Goal: Information Seeking & Learning: Find specific fact

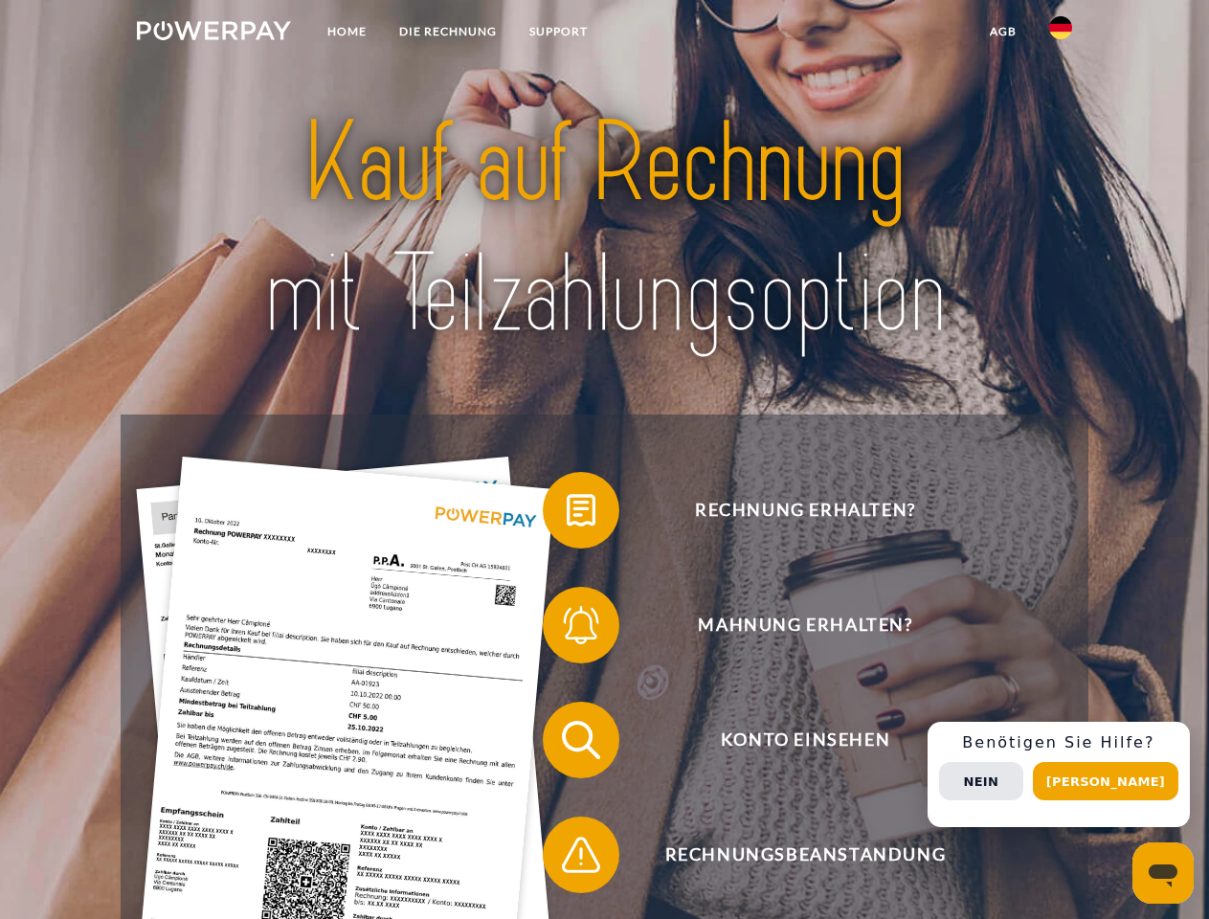
click at [213, 33] on img at bounding box center [214, 30] width 154 height 19
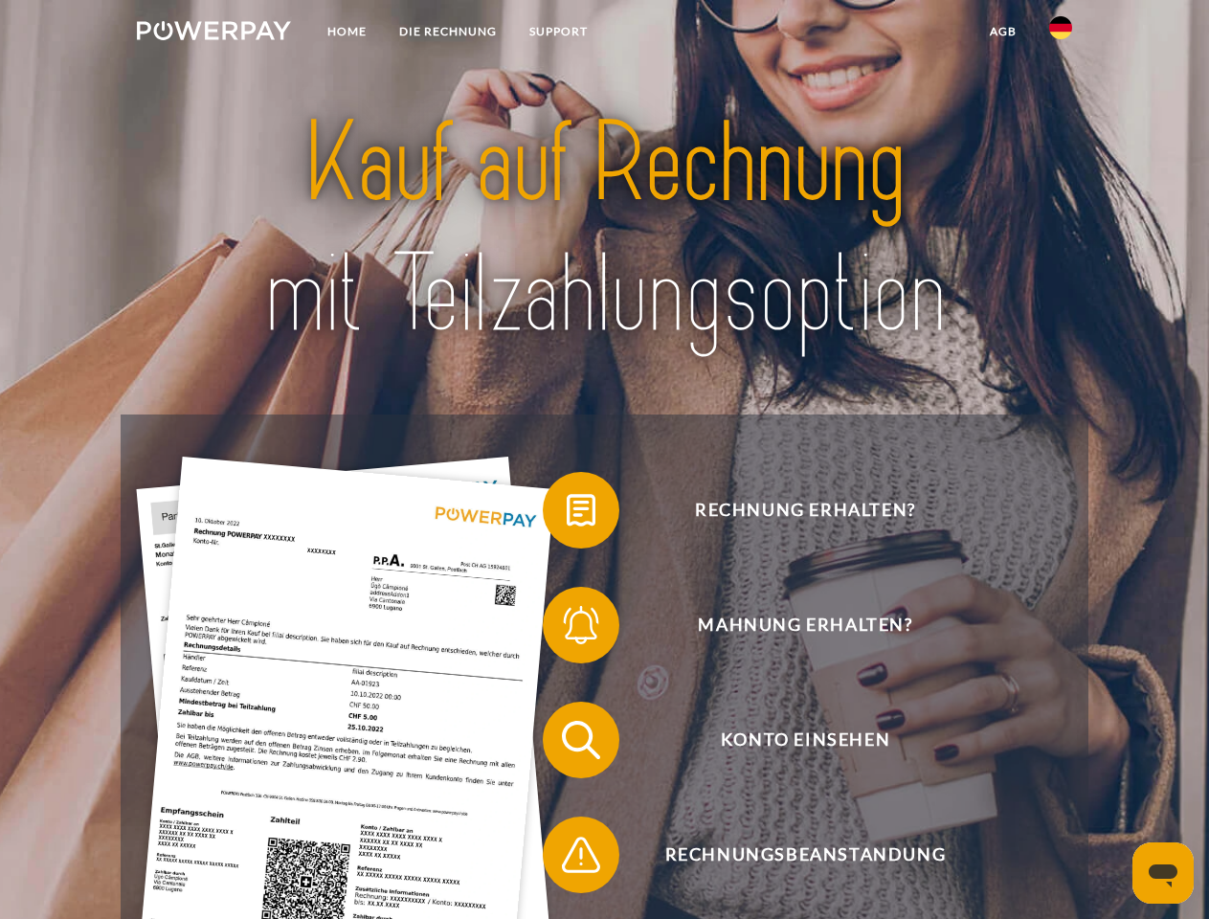
click at [1060, 33] on img at bounding box center [1060, 27] width 23 height 23
click at [1002, 32] on link "agb" at bounding box center [1002, 31] width 59 height 34
click at [567, 514] on span at bounding box center [552, 510] width 96 height 96
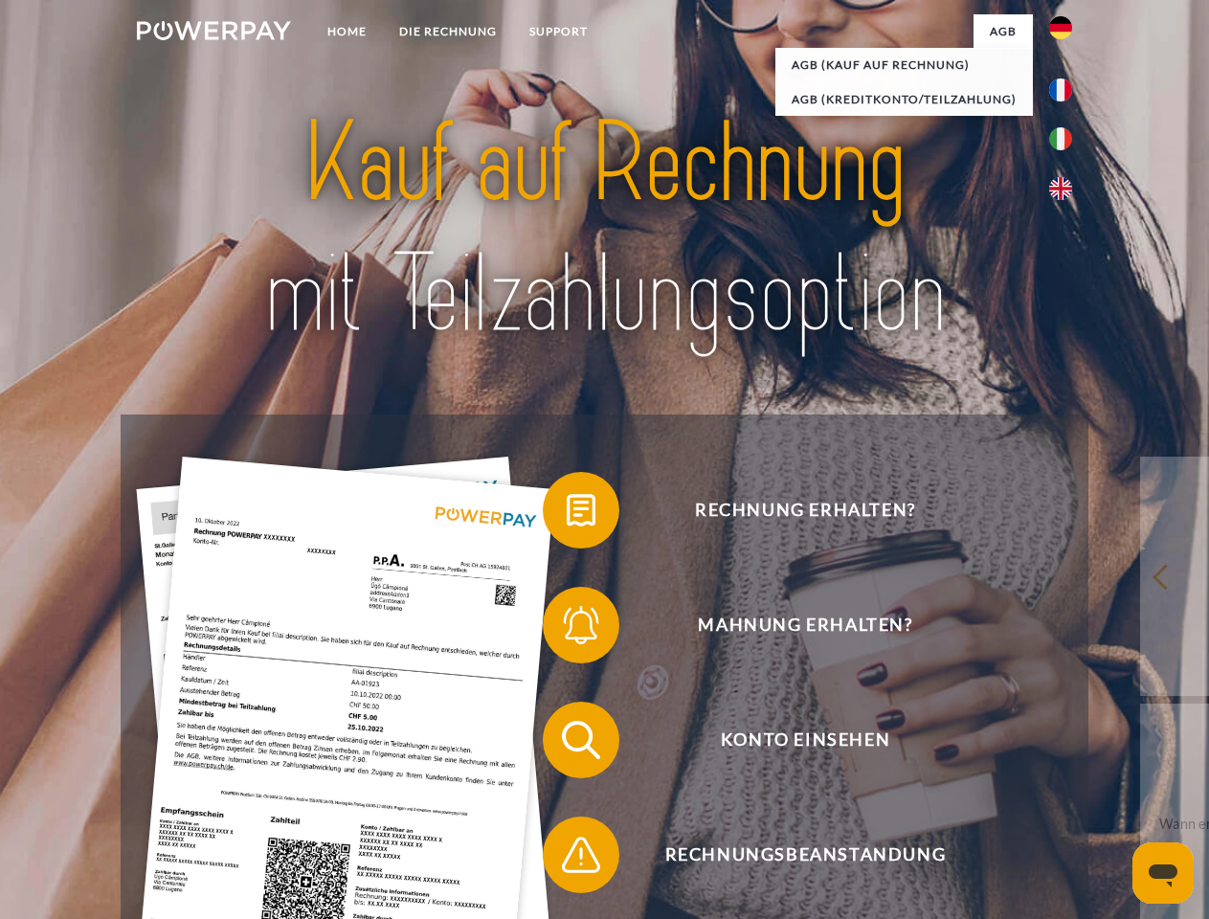
click at [567, 629] on span at bounding box center [552, 625] width 96 height 96
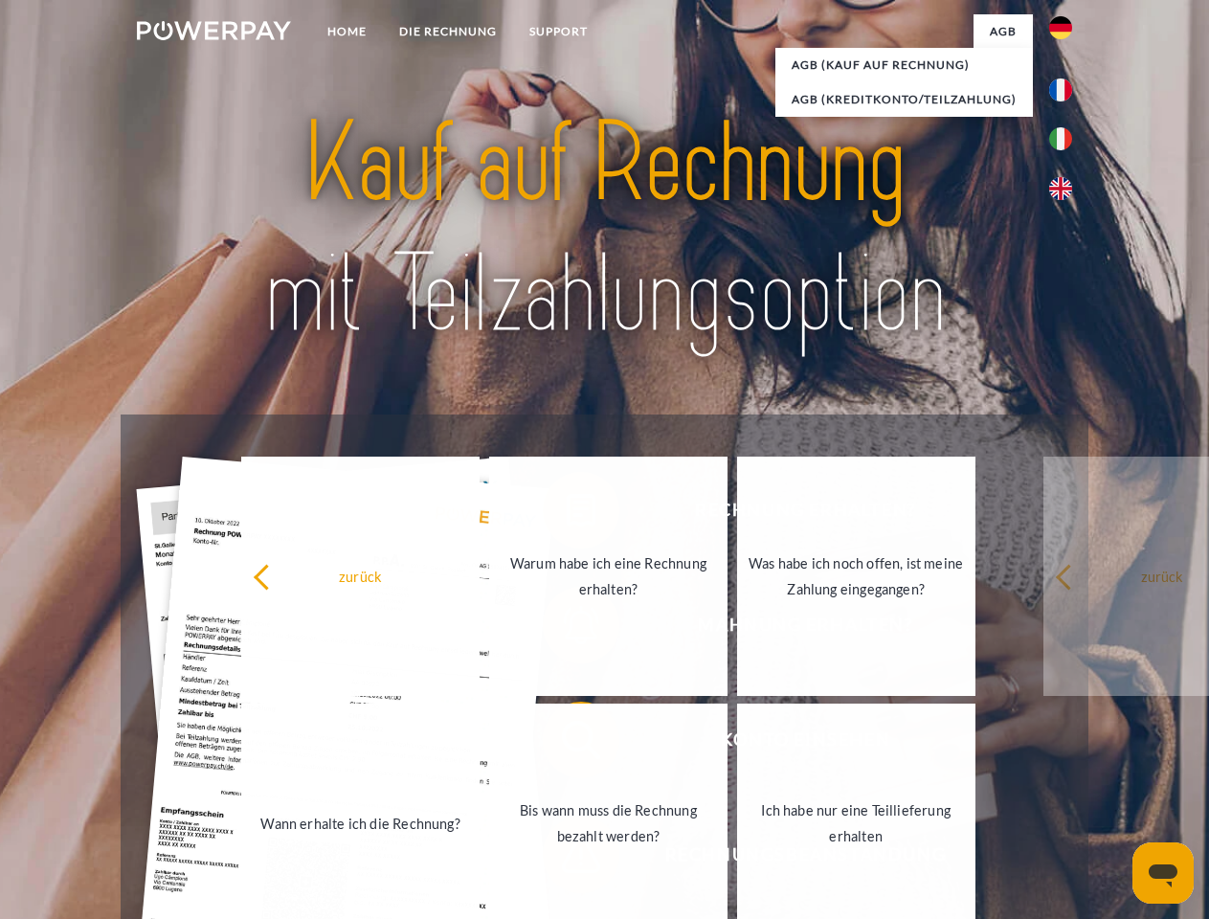
click at [567, 744] on link "Bis wann muss die Rechnung bezahlt werden?" at bounding box center [608, 822] width 238 height 239
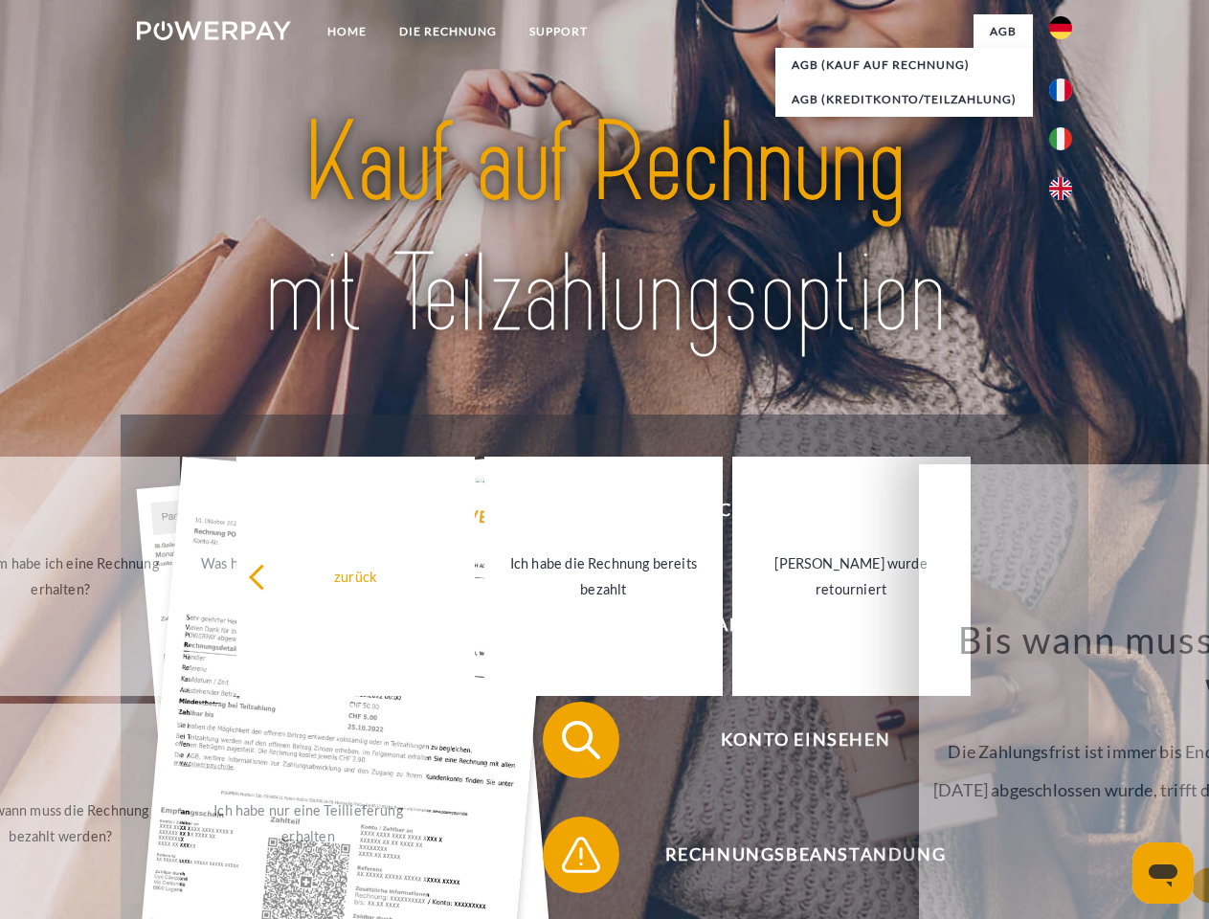
click at [567, 859] on span at bounding box center [552, 855] width 96 height 96
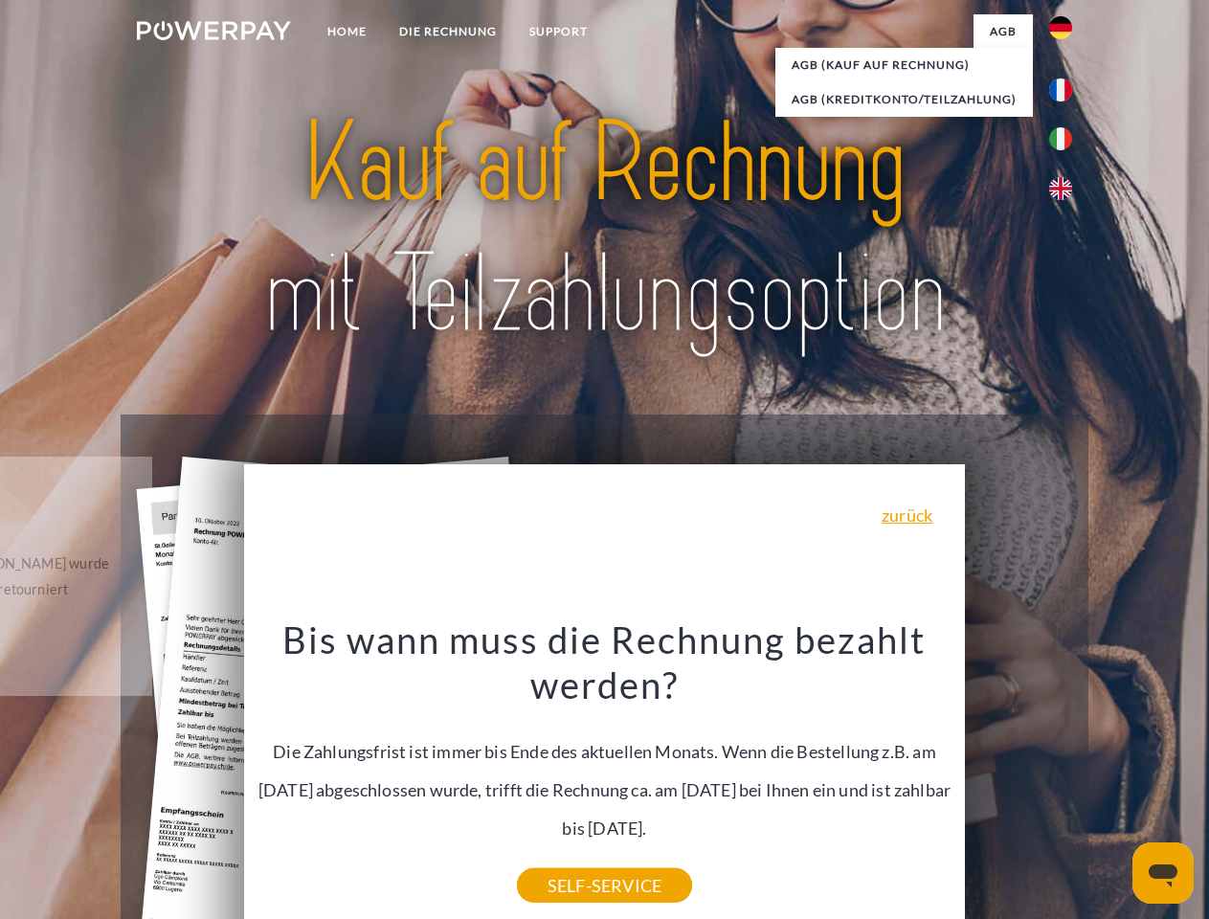
click at [1065, 774] on div "Rechnung erhalten? Mahnung erhalten? Konto einsehen" at bounding box center [604, 797] width 967 height 766
click at [1018, 778] on span "Konto einsehen" at bounding box center [804, 740] width 469 height 77
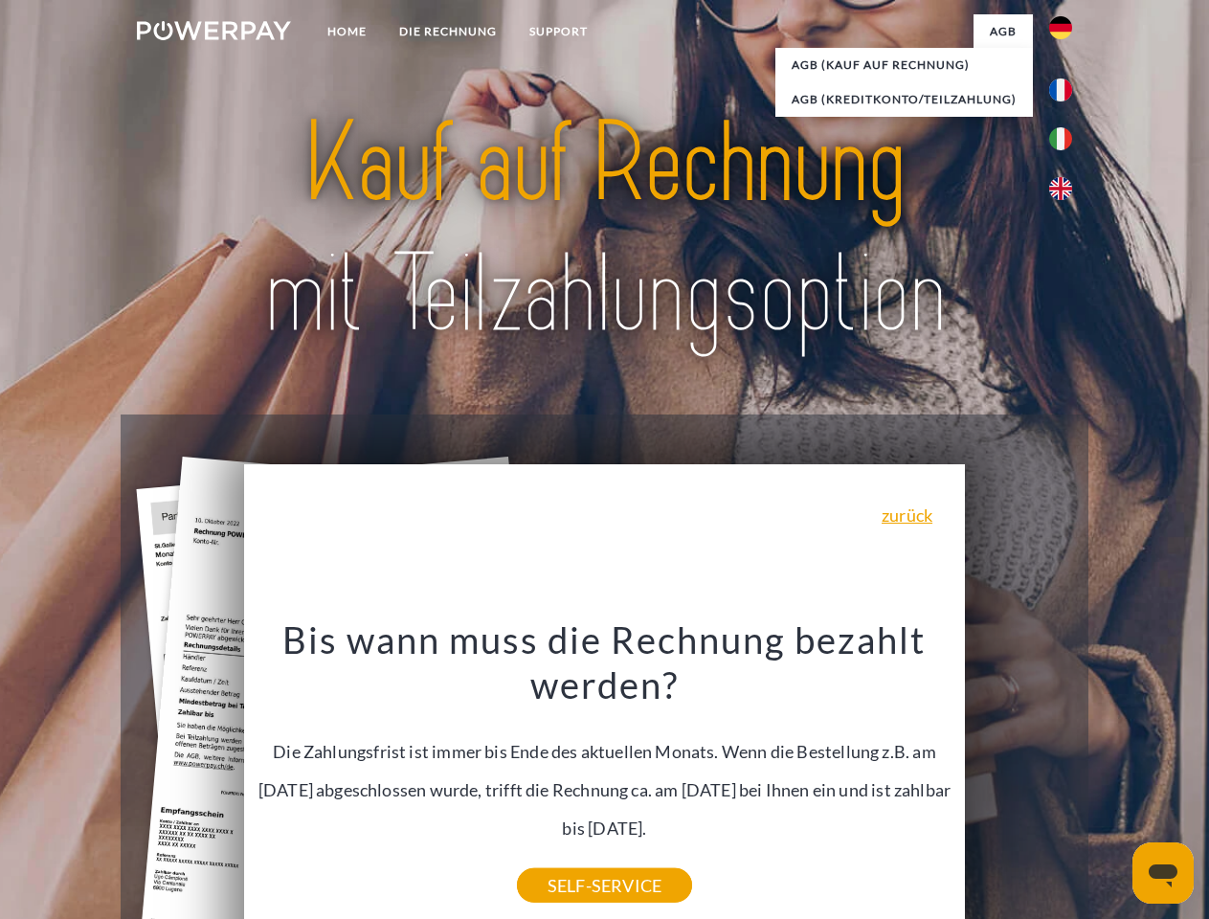
click at [1112, 781] on header "Home DIE RECHNUNG SUPPORT" at bounding box center [604, 661] width 1209 height 1322
